Goal: Task Accomplishment & Management: Manage account settings

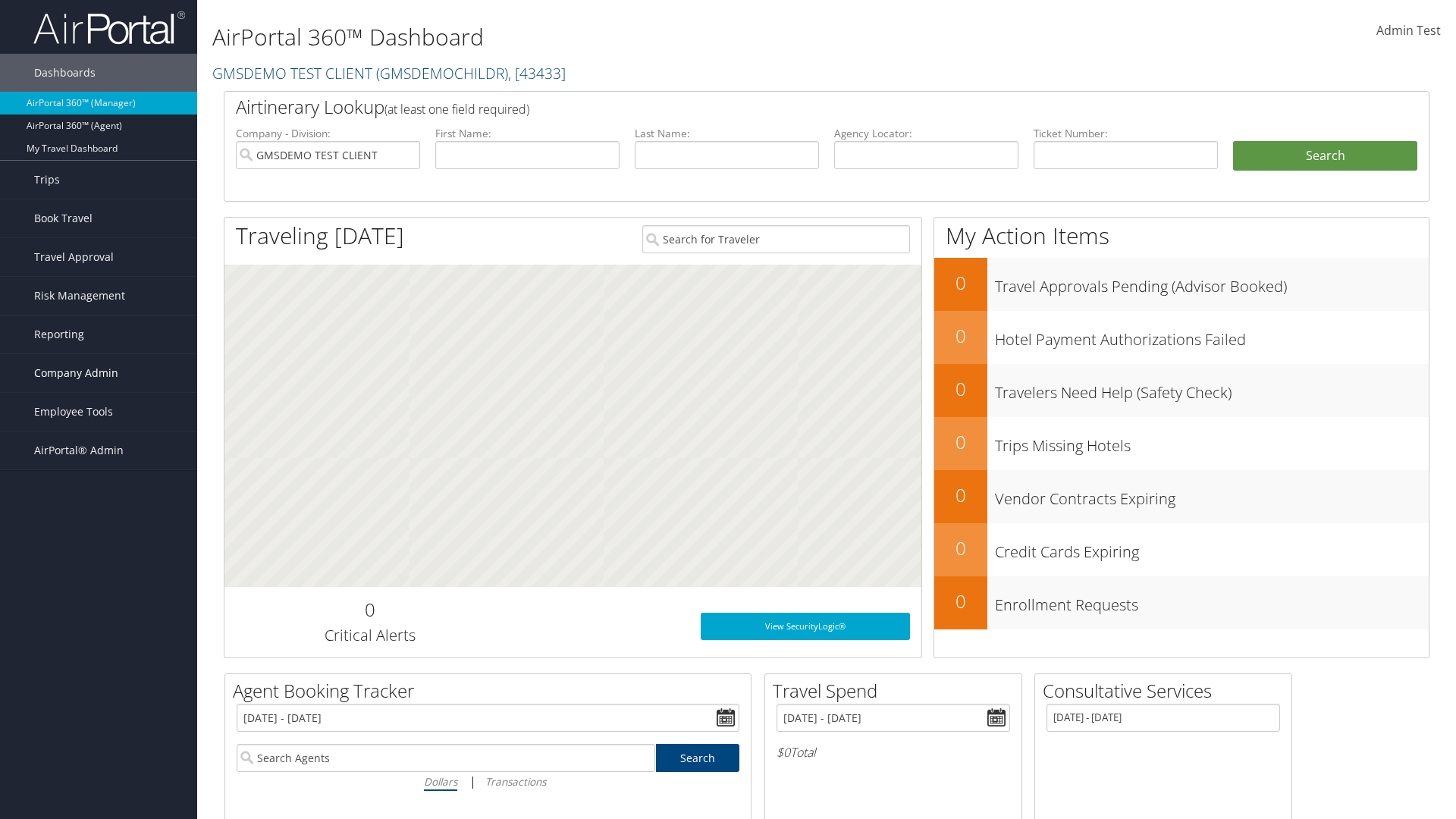
click at [98, 373] on span "Company Admin" at bounding box center [76, 373] width 84 height 38
click at [98, 688] on link "Airtinerary® Settings" at bounding box center [98, 699] width 197 height 23
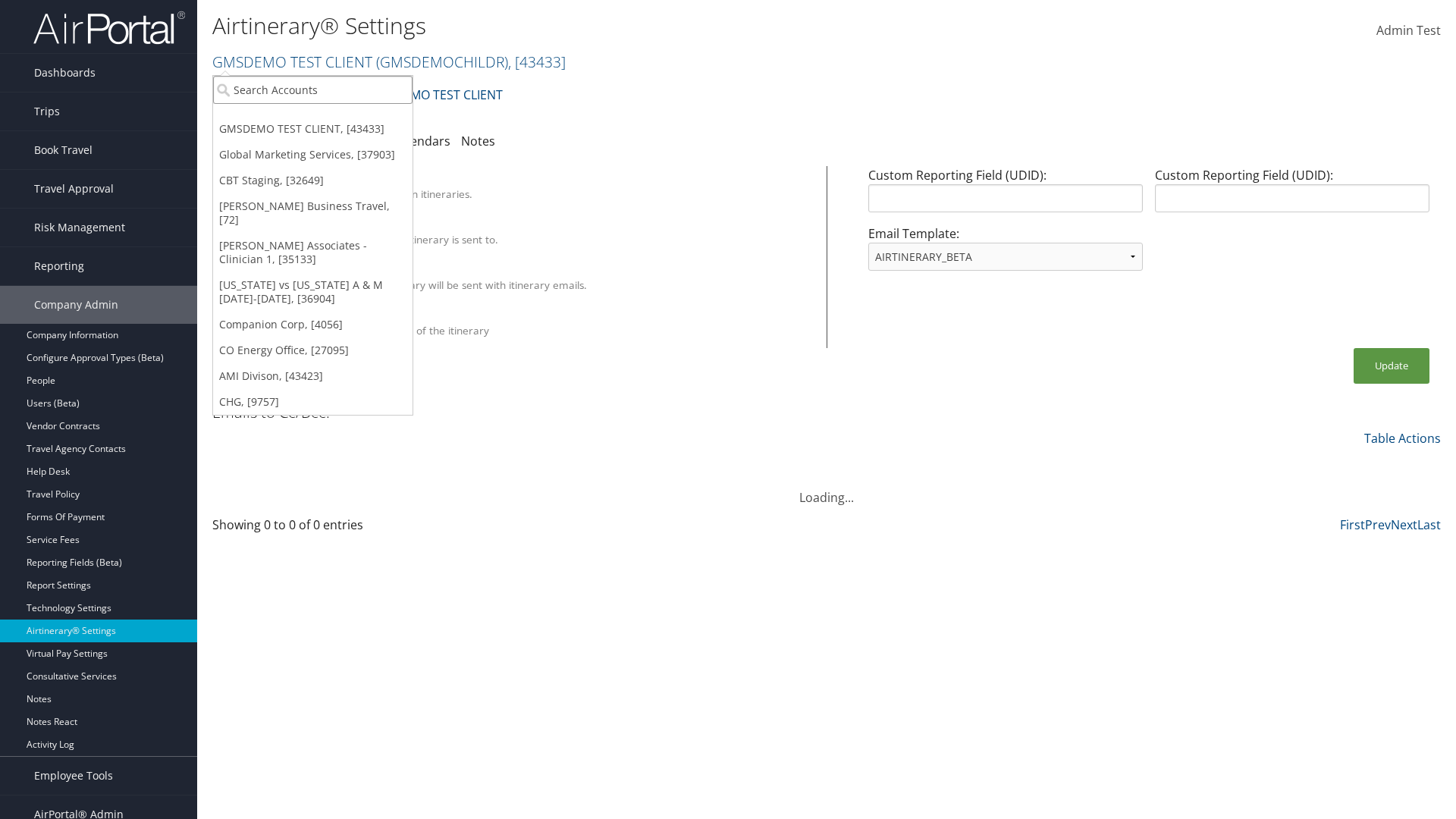
click at [312, 89] on input "search" at bounding box center [312, 89] width 199 height 28
type input "Global Marketing Services"
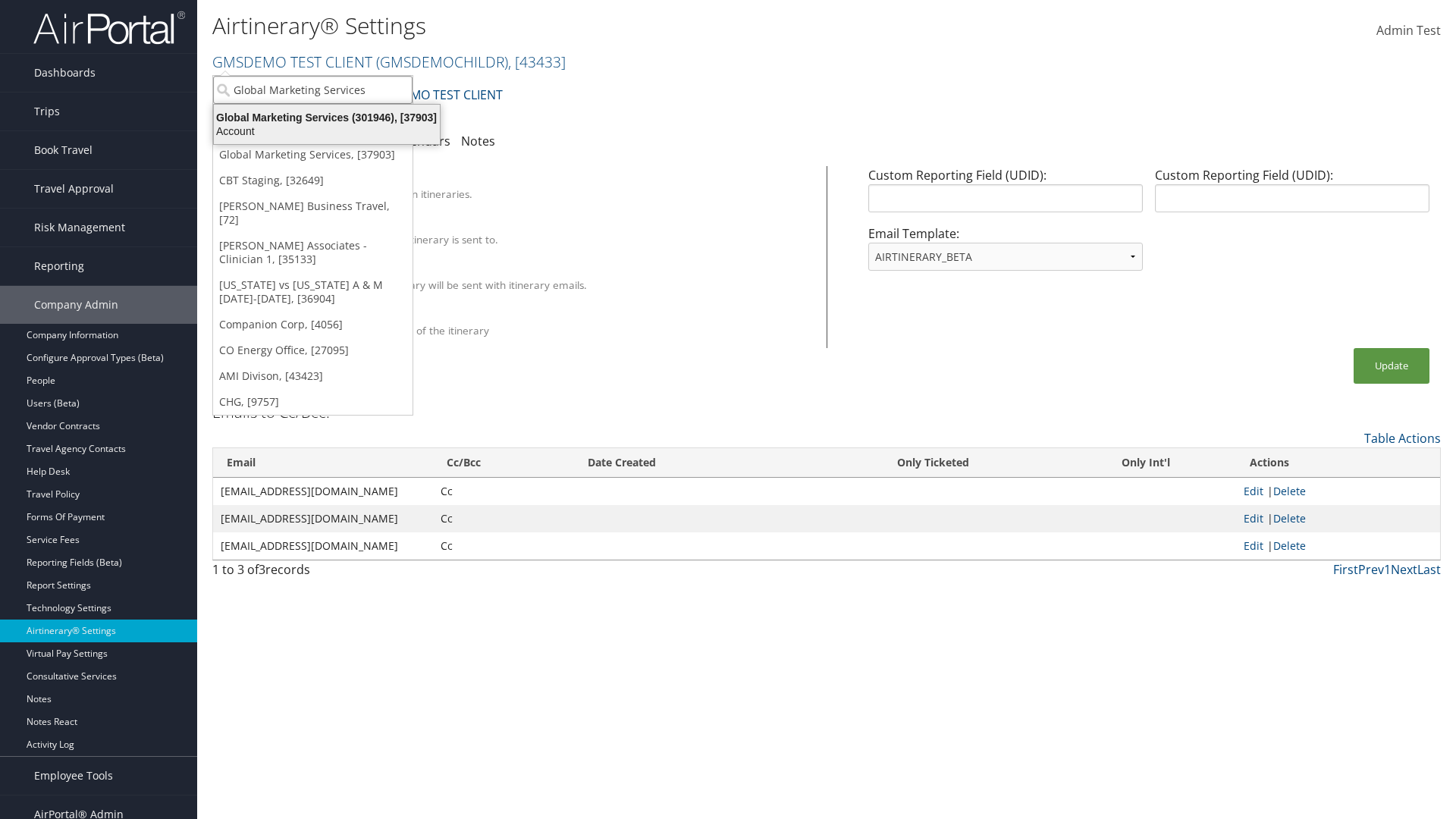
click at [327, 117] on div "Global Marketing Services (301946), [37903]" at bounding box center [327, 117] width 244 height 14
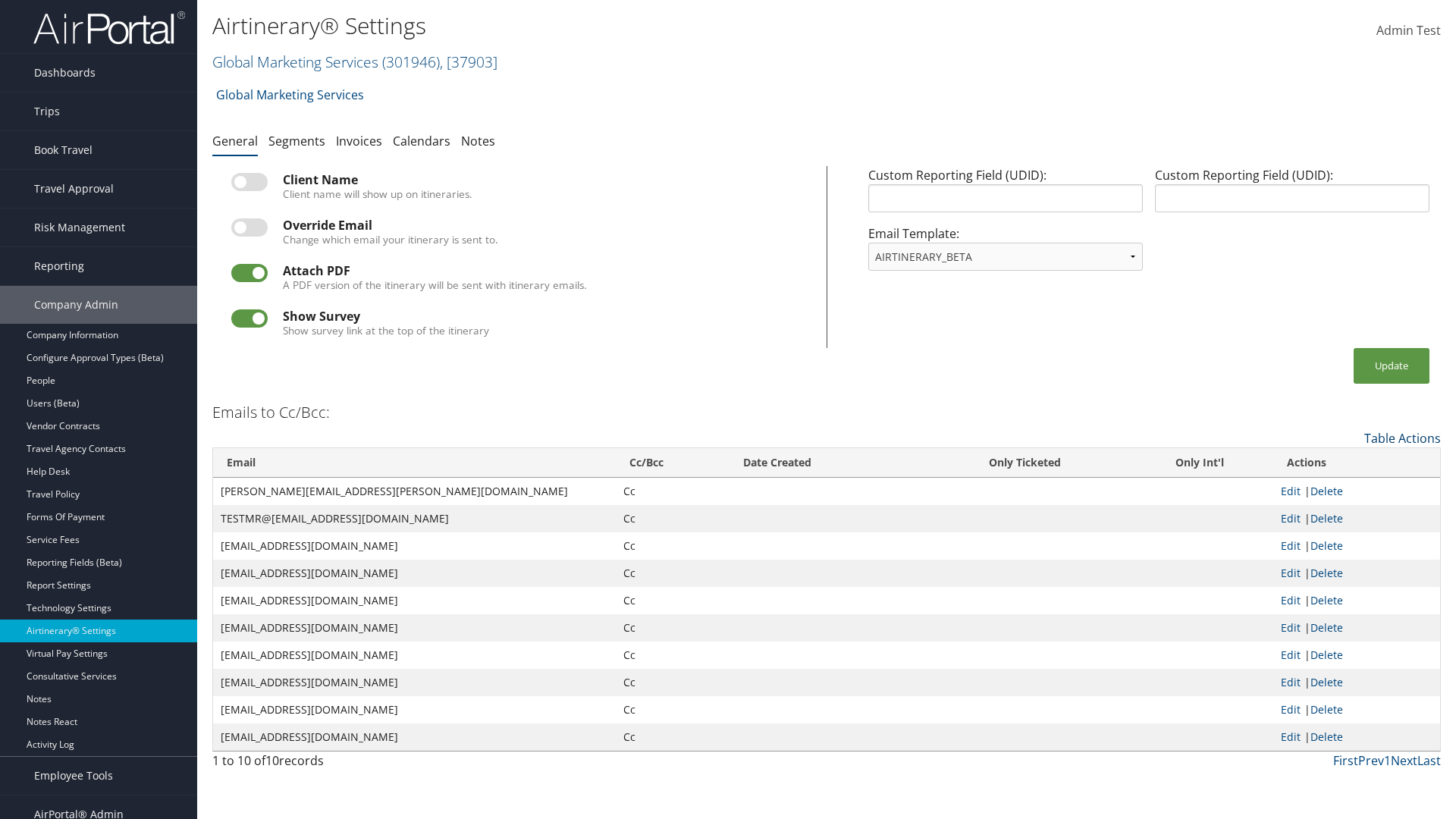
click at [1402, 438] on link "Table Actions" at bounding box center [1402, 438] width 76 height 16
click at [1340, 461] on link "Add New Cc Email" at bounding box center [1340, 462] width 199 height 25
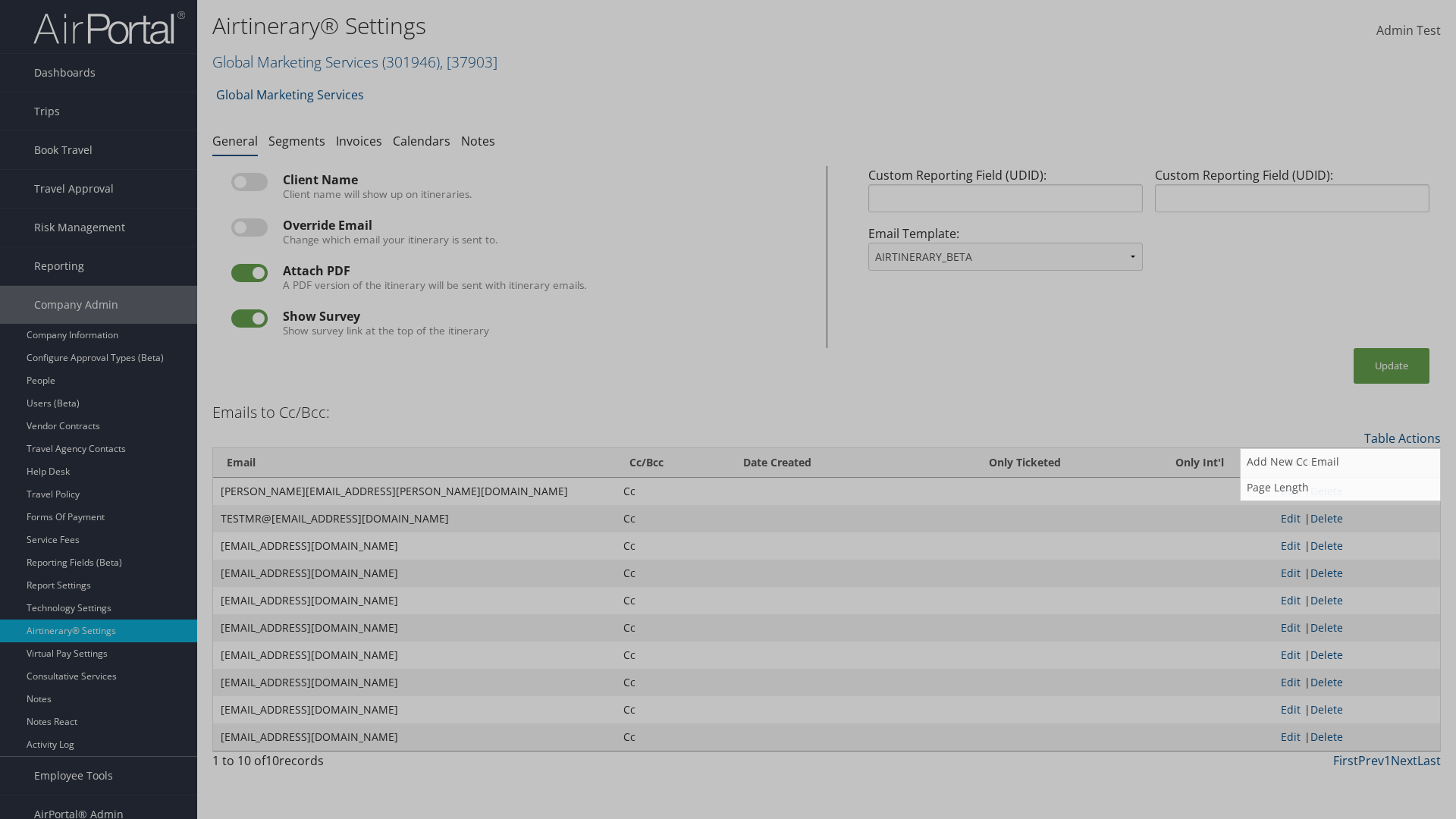
click at [0, 0] on input "Email" at bounding box center [0, 0] width 0 height 0
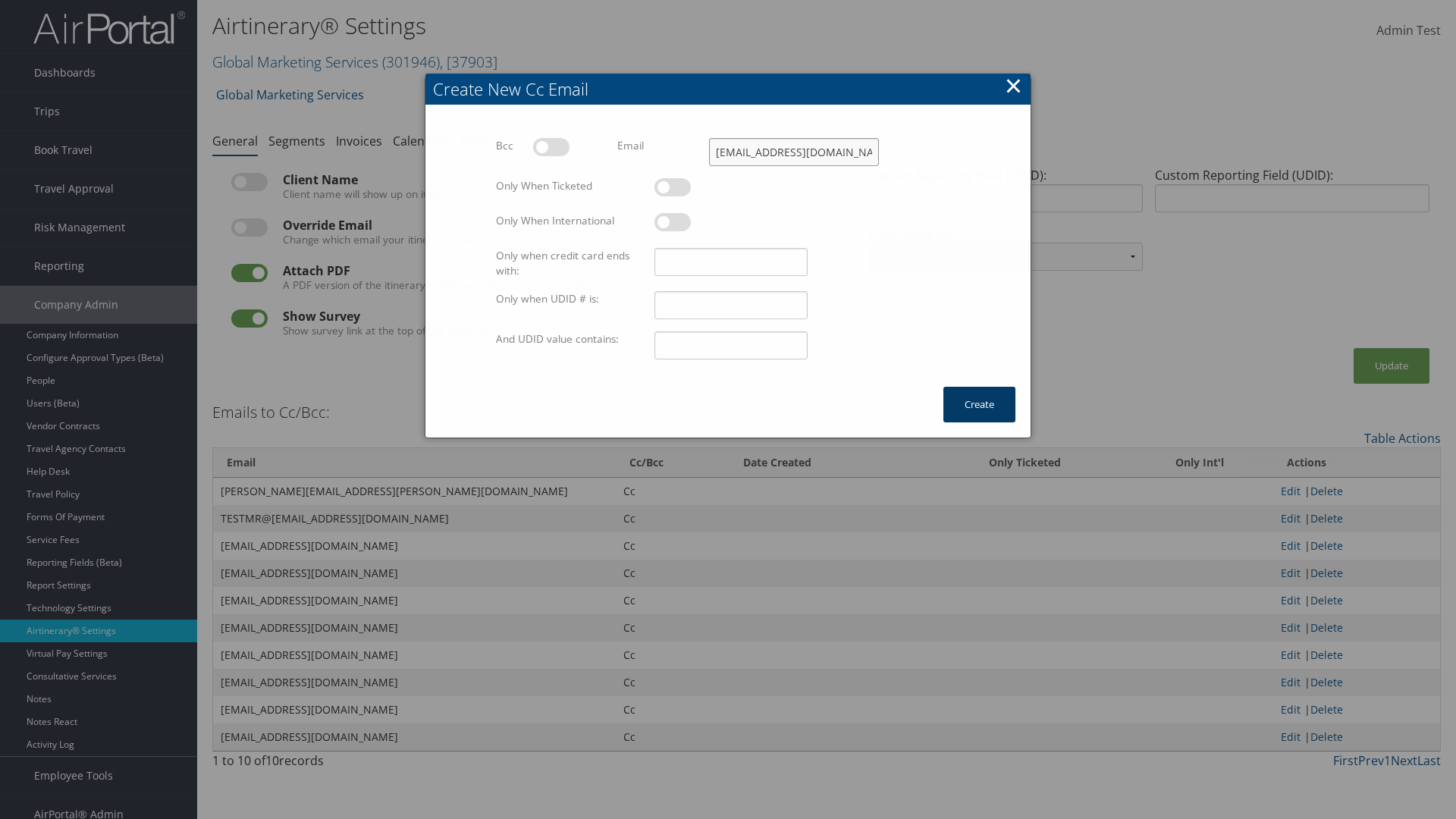
type input "test@test.com"
click at [979, 387] on button "Create" at bounding box center [980, 404] width 72 height 35
